Goal: Information Seeking & Learning: Find specific fact

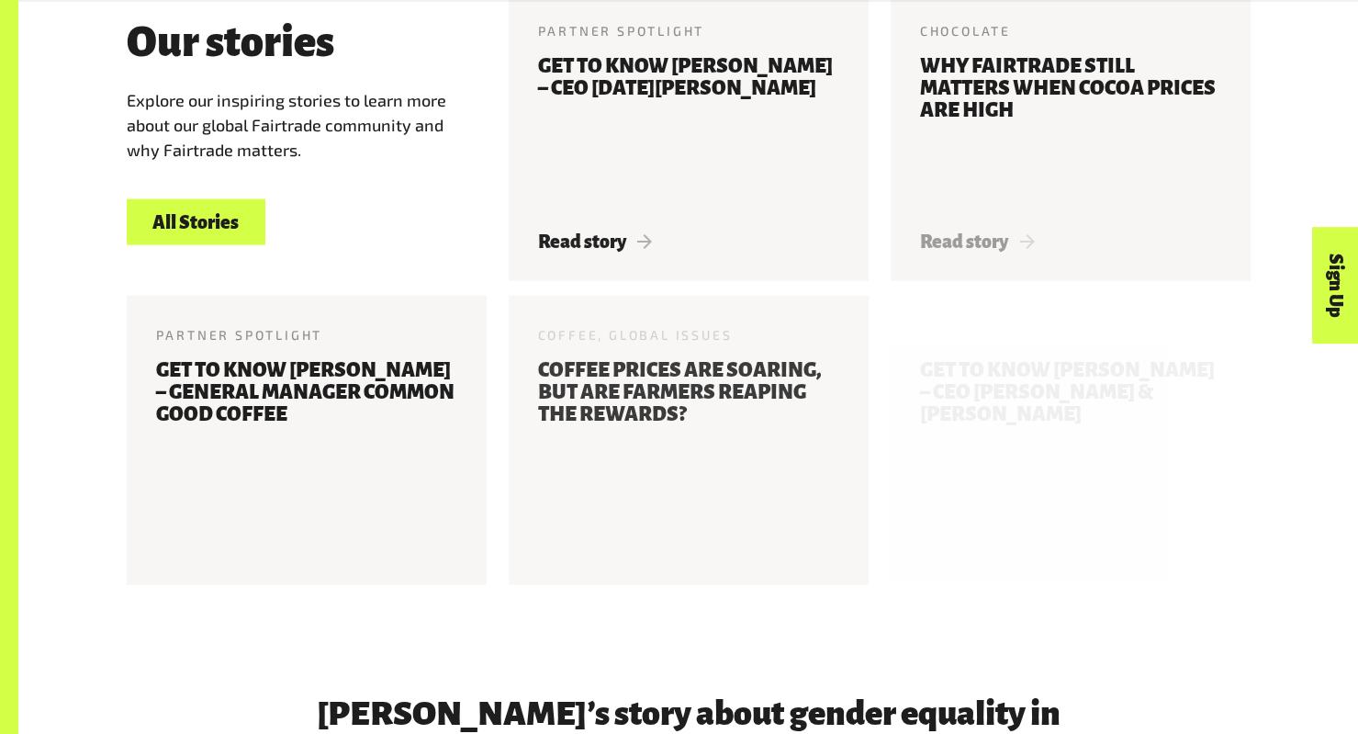
scroll to position [2217, 0]
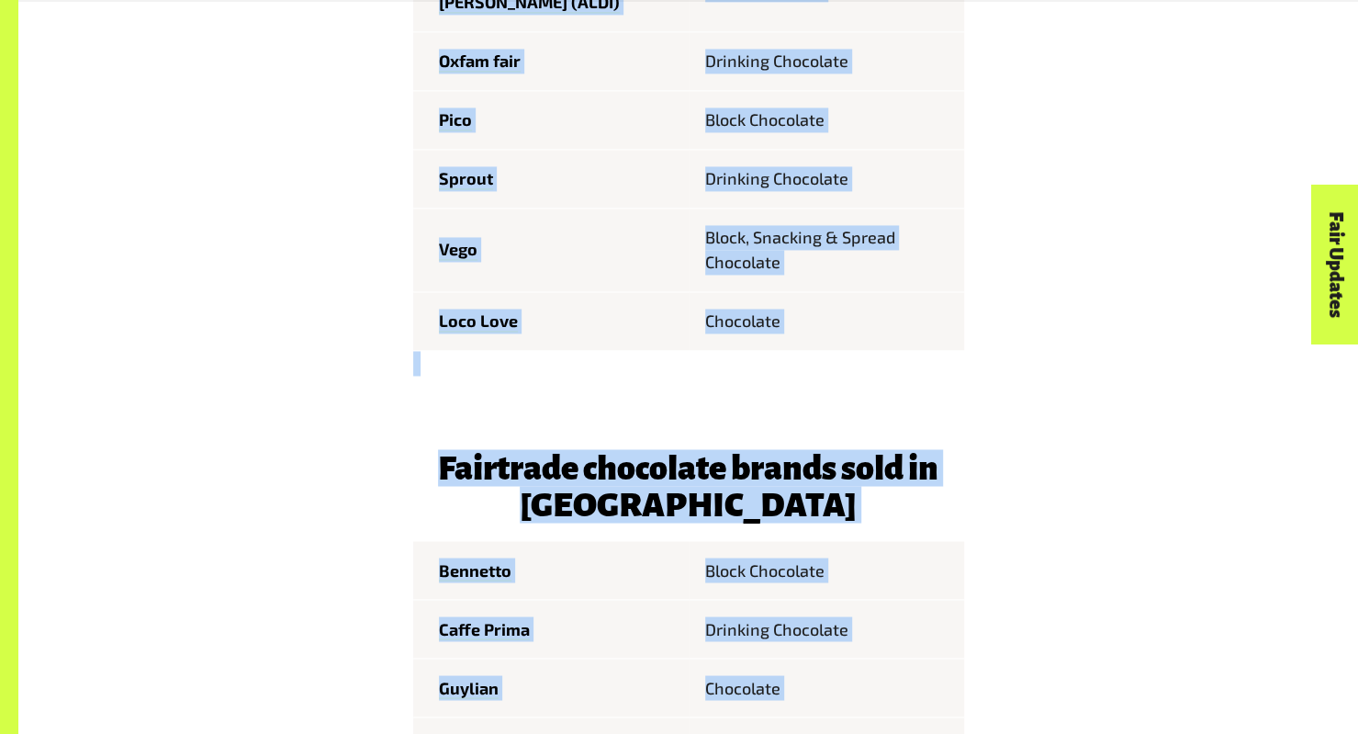
scroll to position [1688, 0]
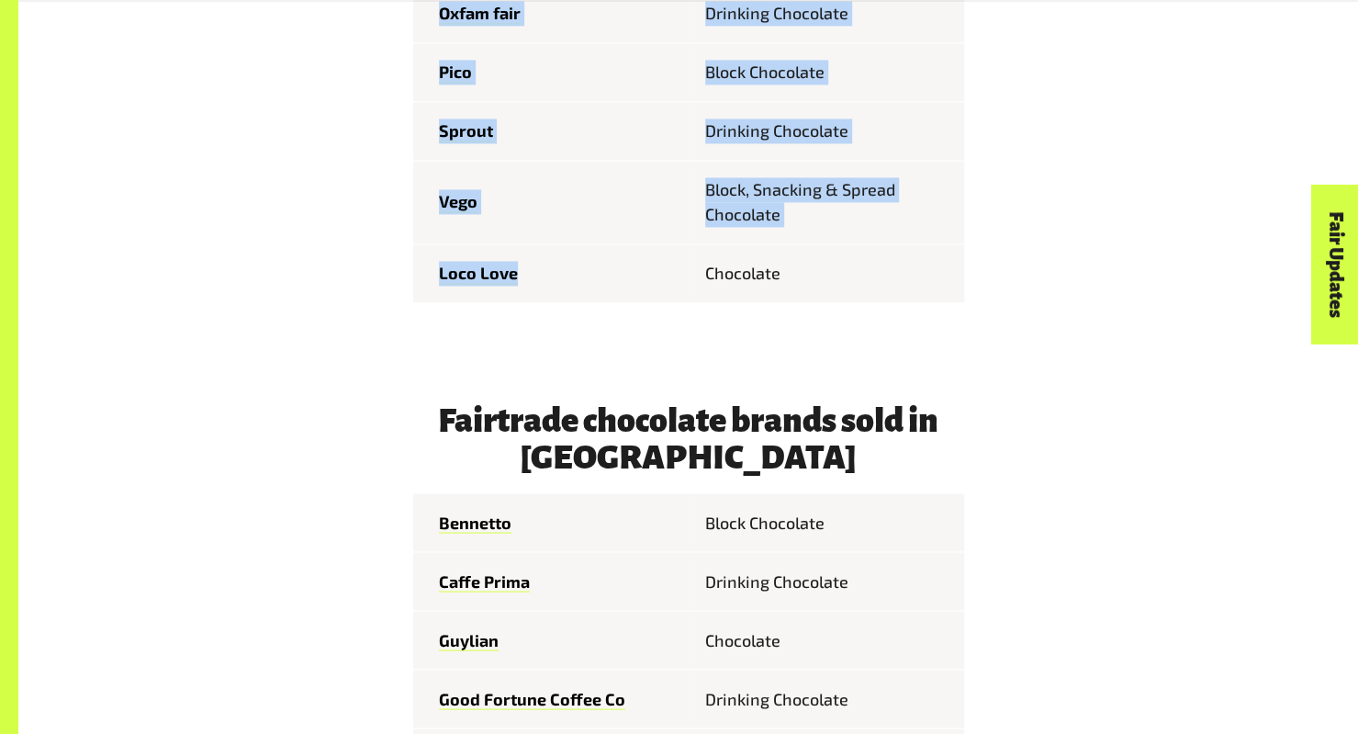
drag, startPoint x: 435, startPoint y: 244, endPoint x: 531, endPoint y: 241, distance: 95.5
copy tbody "Feastables Chocolate [PERSON_NAME] Block Chocolate Guylian Chocolate eco.logic …"
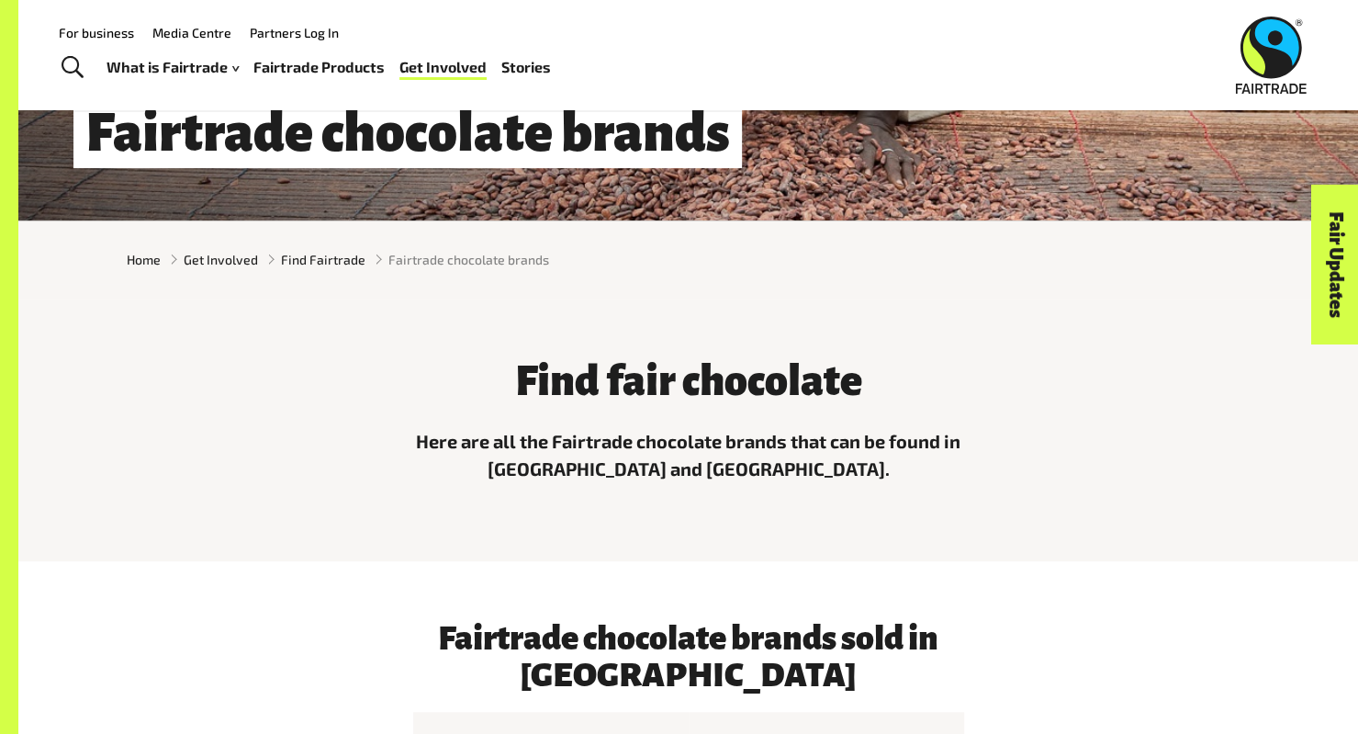
click at [977, 515] on div "Find fair chocolate Here are all the Fairtrade chocolate brands that can be fou…" at bounding box center [688, 429] width 1340 height 263
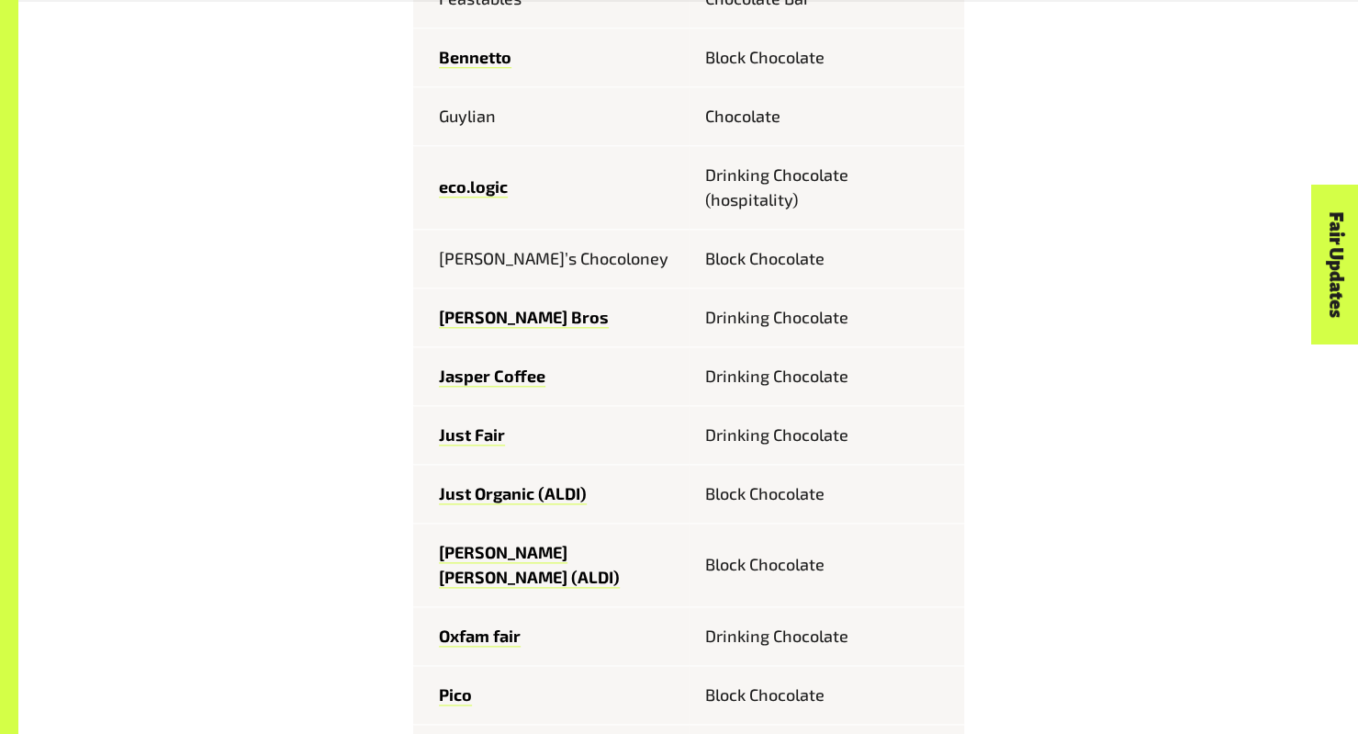
scroll to position [1074, 0]
